Goal: Navigation & Orientation: Find specific page/section

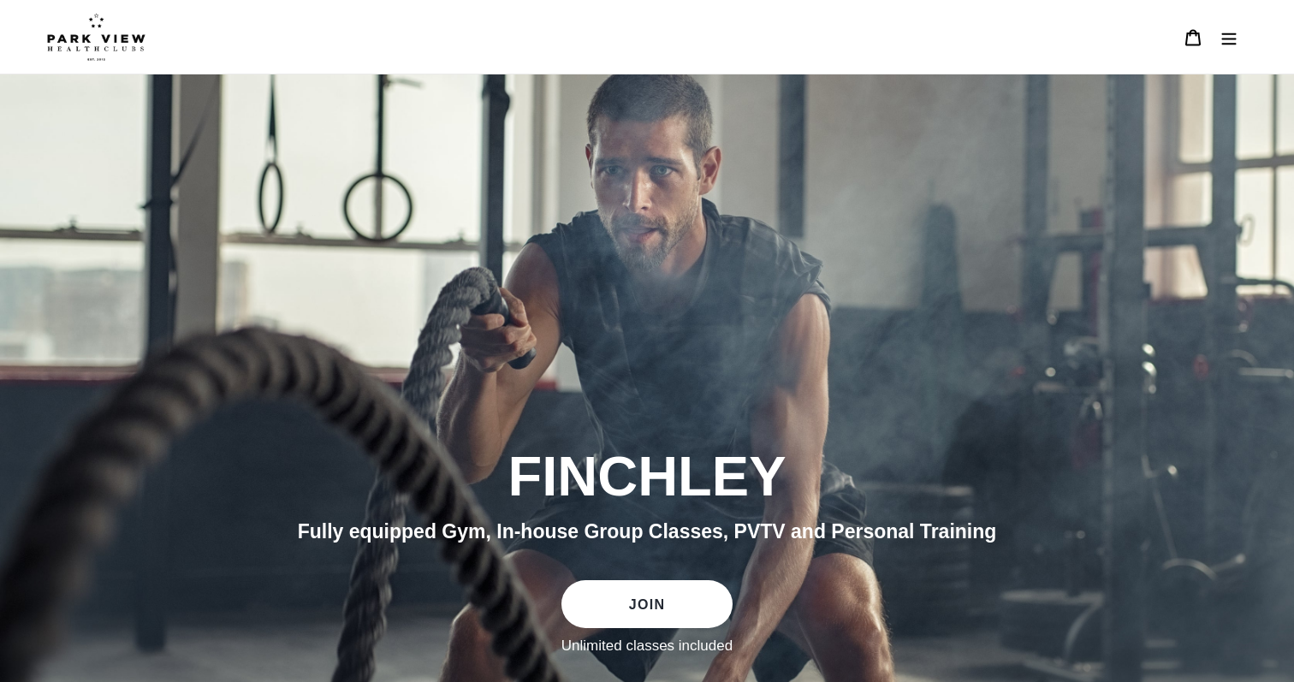
click at [1226, 40] on icon "Menu" at bounding box center [1228, 37] width 17 height 17
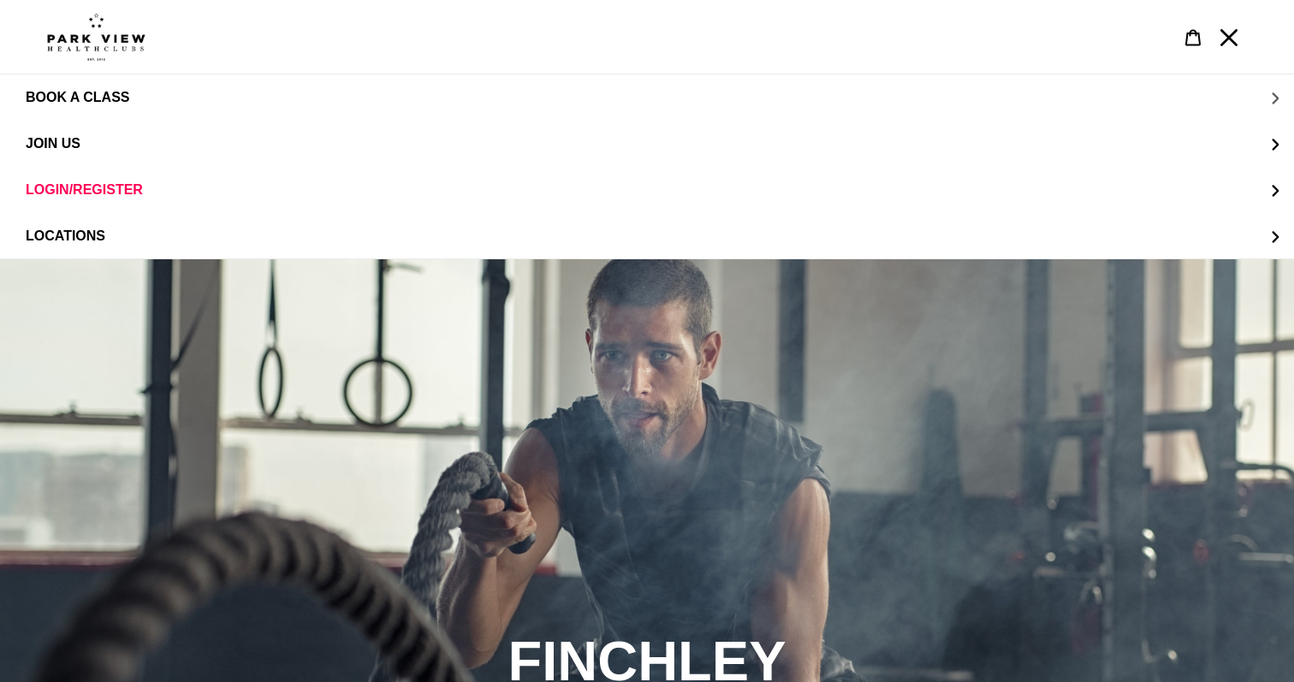
click at [195, 104] on button "BOOK A CLASS" at bounding box center [647, 97] width 1294 height 46
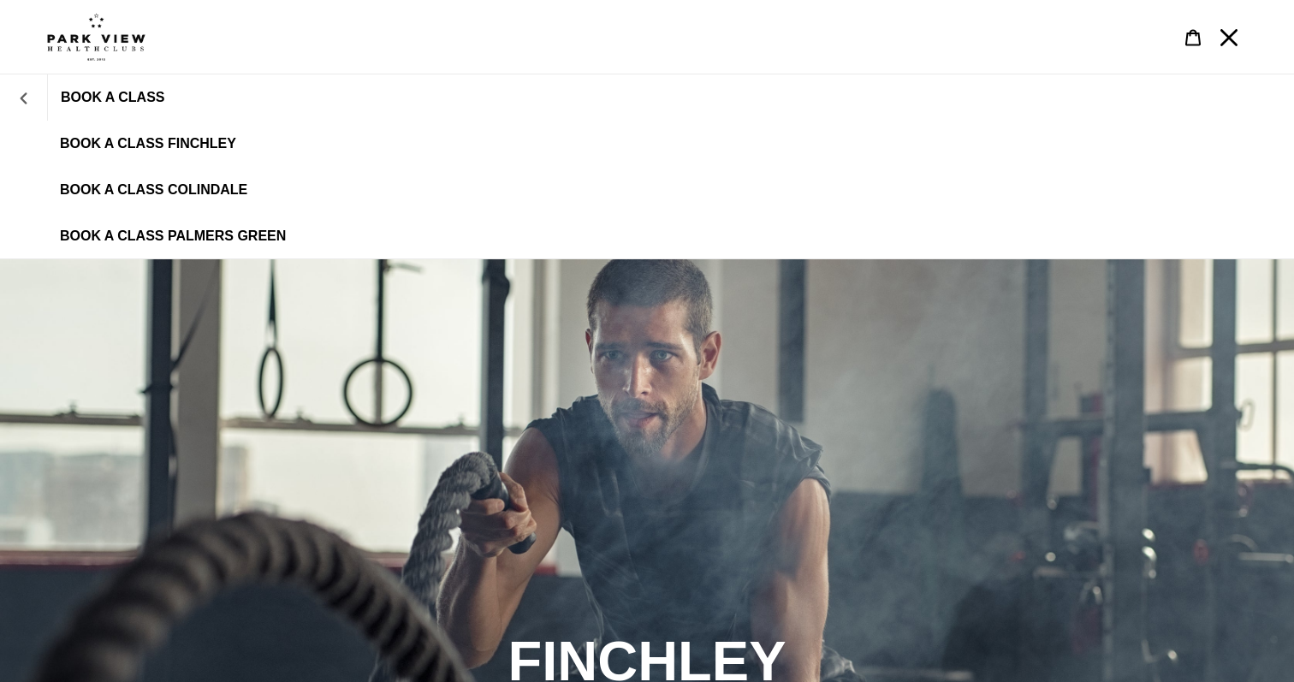
click at [18, 98] on icon "BOOK A CLASS" at bounding box center [24, 98] width 12 height 12
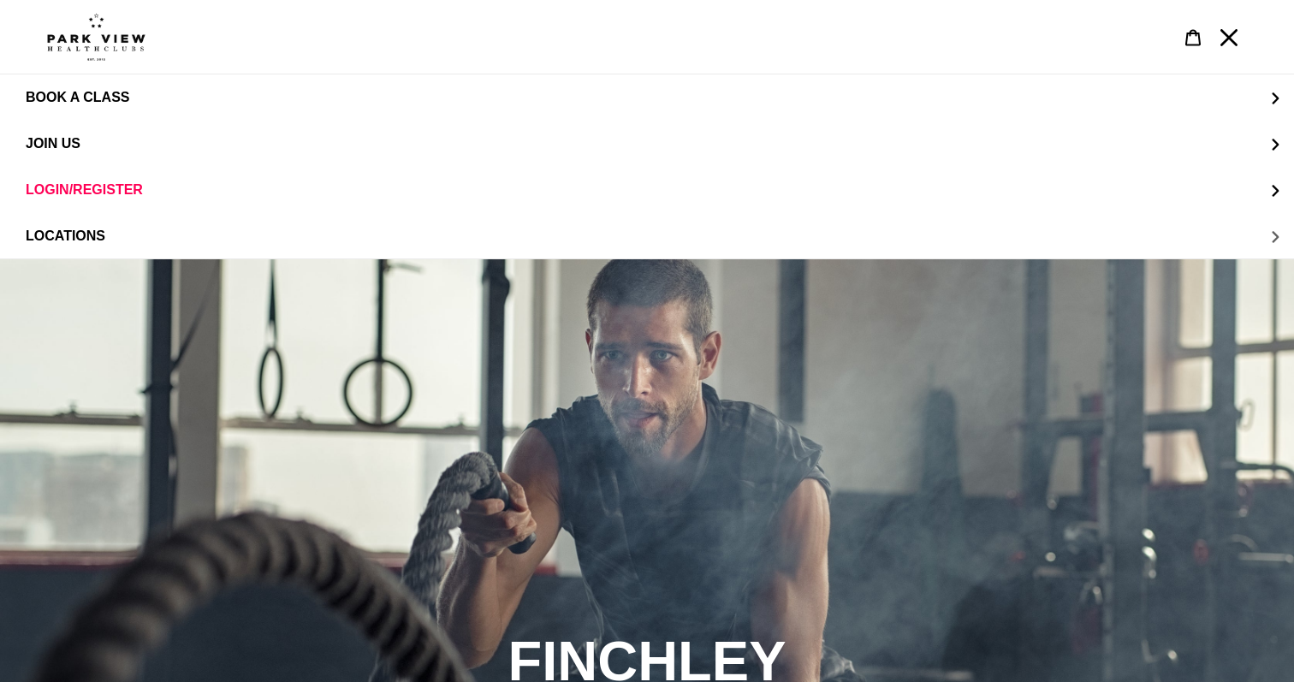
click at [89, 239] on span "LOCATIONS" at bounding box center [66, 235] width 80 height 15
click at [18, 82] on button "LOCATIONS" at bounding box center [23, 97] width 47 height 41
click at [64, 146] on span "JOIN US" at bounding box center [53, 143] width 55 height 15
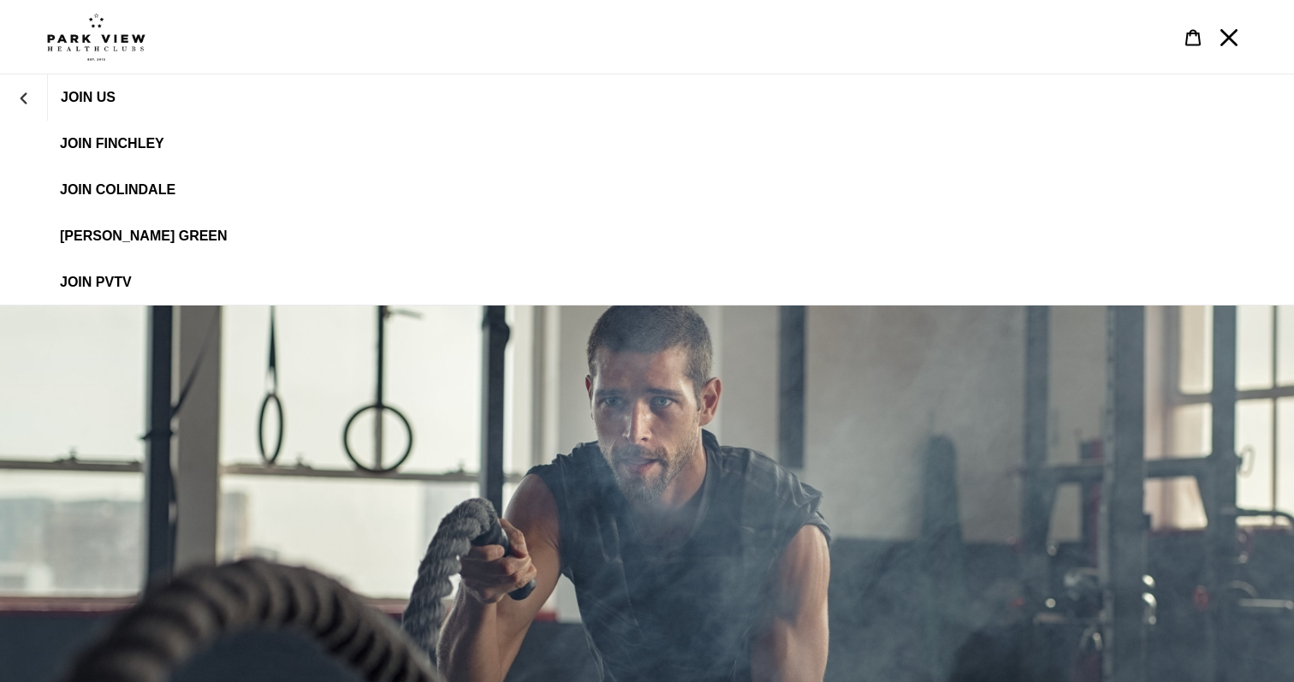
click at [86, 148] on span "JOIN FINCHLEY" at bounding box center [112, 143] width 104 height 15
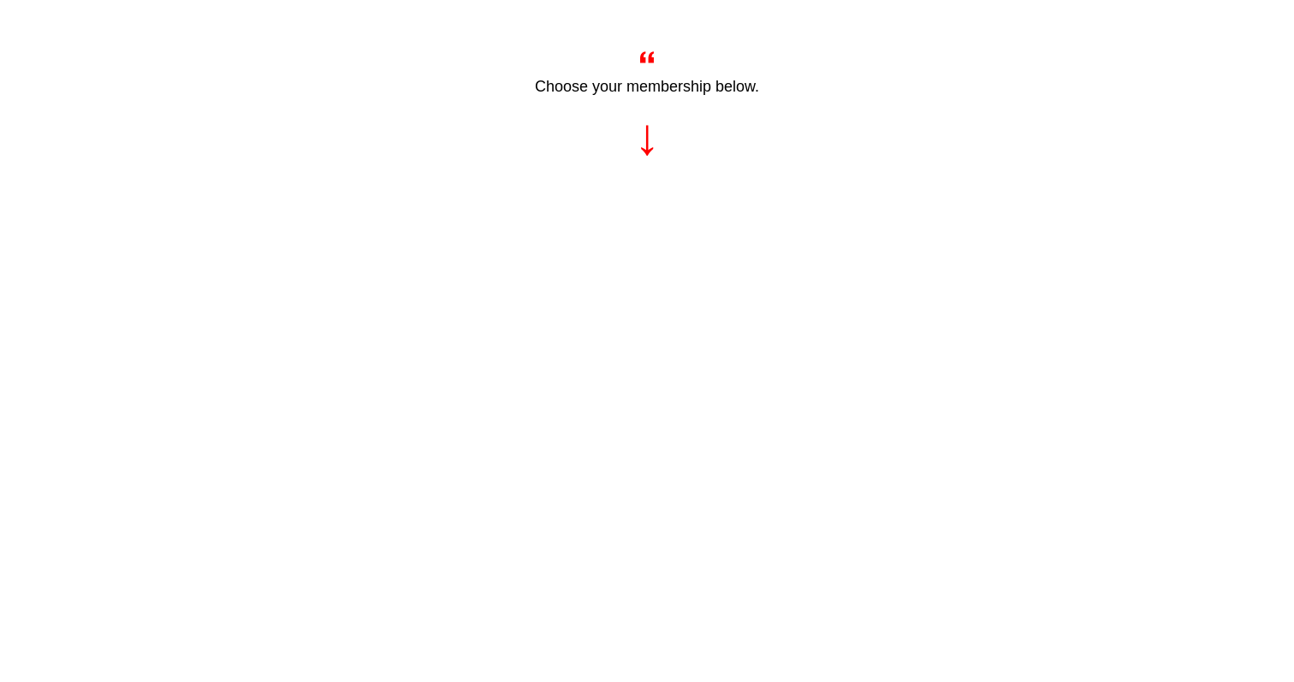
scroll to position [770, 0]
